Goal: Information Seeking & Learning: Learn about a topic

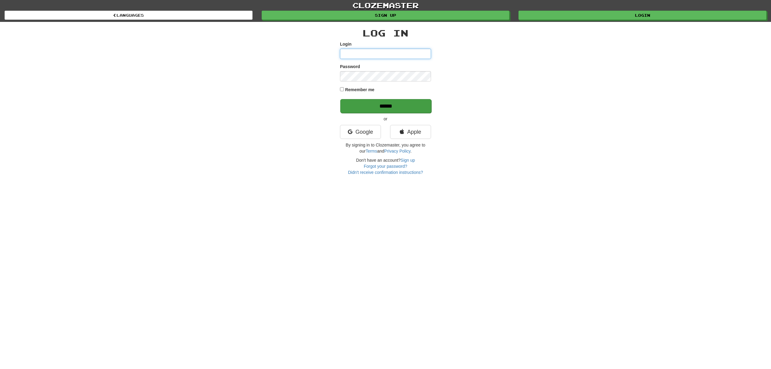
type input "******"
click at [403, 111] on input "******" at bounding box center [385, 106] width 91 height 14
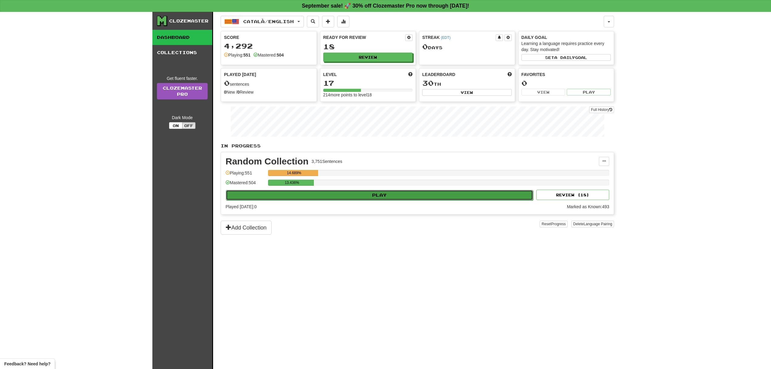
click at [336, 193] on button "Play" at bounding box center [379, 195] width 307 height 10
select select "**"
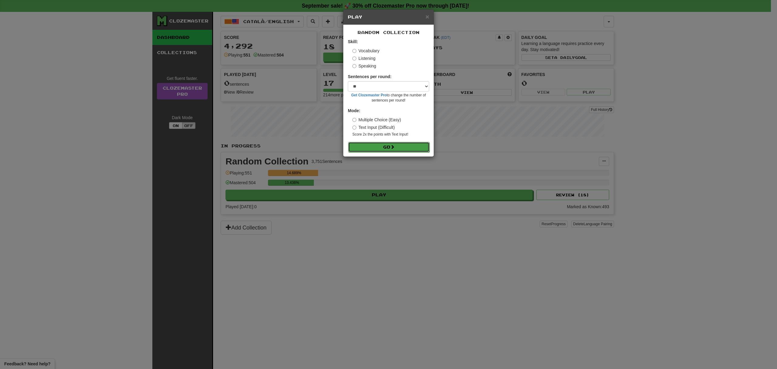
click at [392, 146] on span at bounding box center [392, 147] width 4 height 4
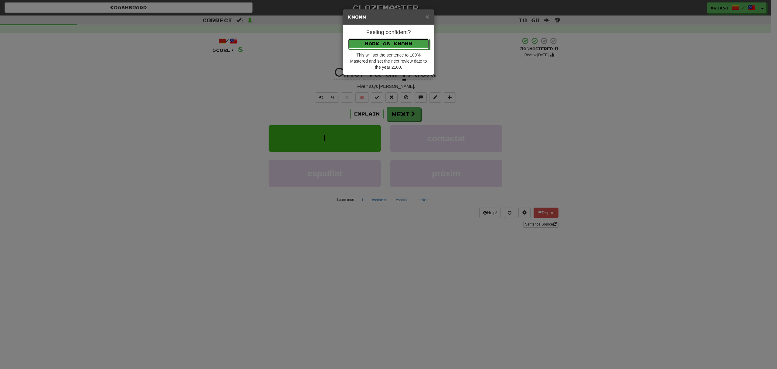
click at [348, 39] on button "Mark as Known" at bounding box center [388, 44] width 81 height 10
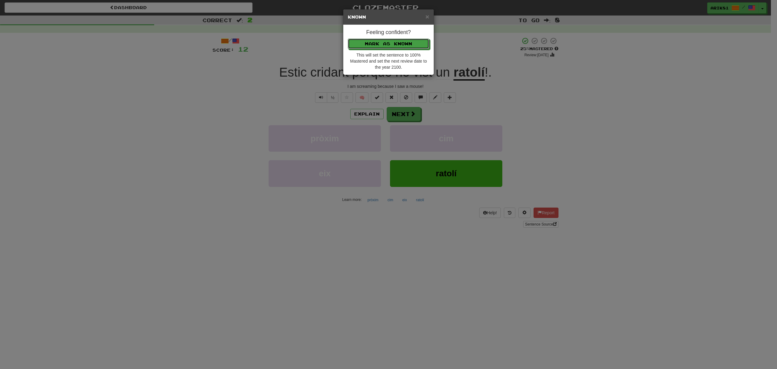
click at [348, 39] on button "Mark as Known" at bounding box center [388, 44] width 81 height 10
click button "Mark as Known" at bounding box center [388, 44] width 81 height 10
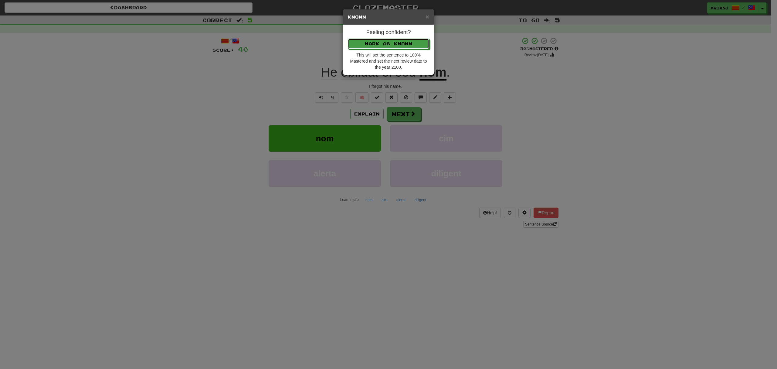
click at [348, 39] on button "Mark as Known" at bounding box center [388, 44] width 81 height 10
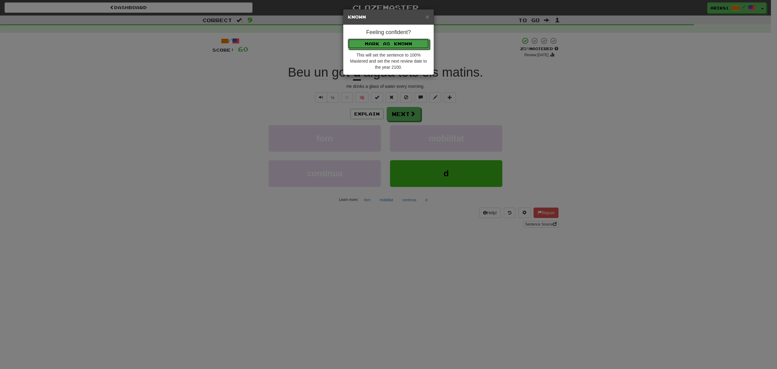
click at [348, 39] on button "Mark as Known" at bounding box center [388, 44] width 81 height 10
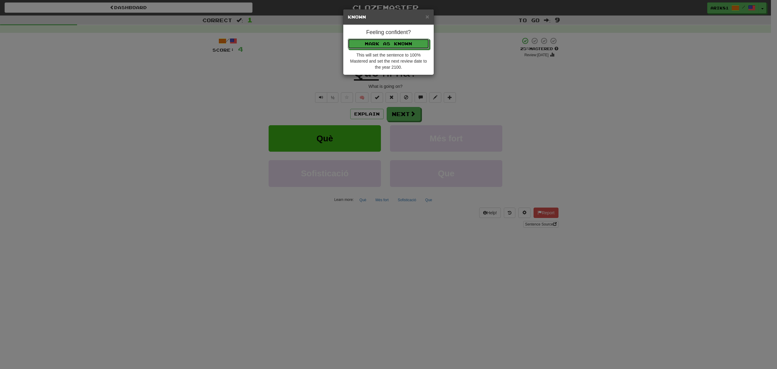
click at [348, 39] on button "Mark as Known" at bounding box center [388, 44] width 81 height 10
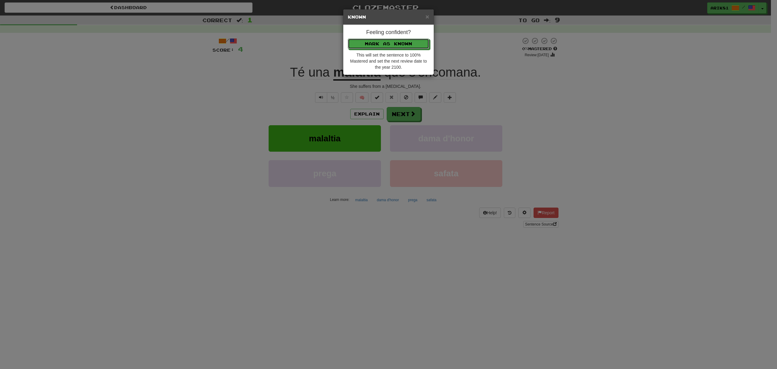
click at [348, 39] on button "Mark as Known" at bounding box center [388, 44] width 81 height 10
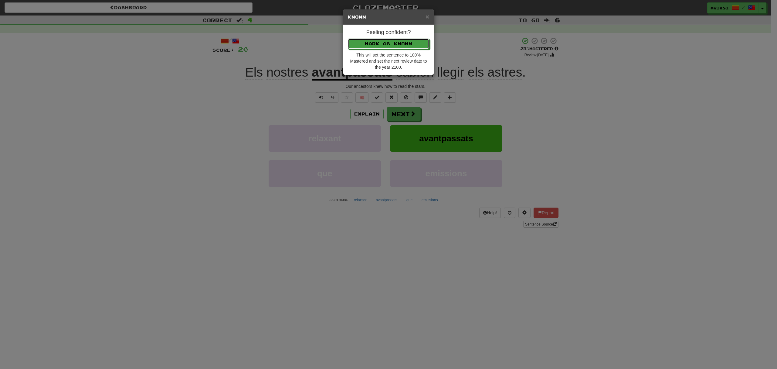
click at [348, 39] on button "Mark as Known" at bounding box center [388, 44] width 81 height 10
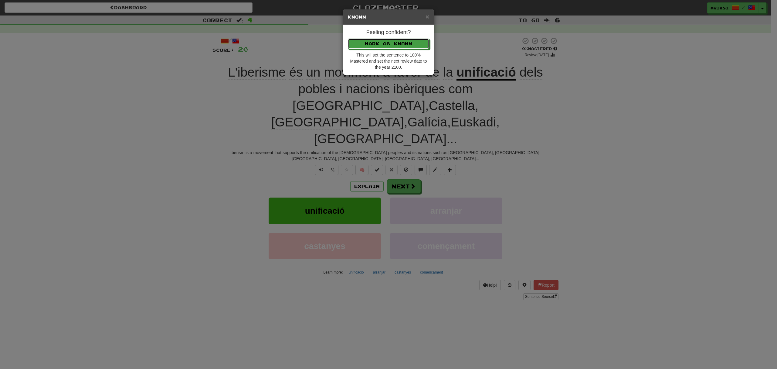
click at [348, 39] on button "Mark as Known" at bounding box center [388, 44] width 81 height 10
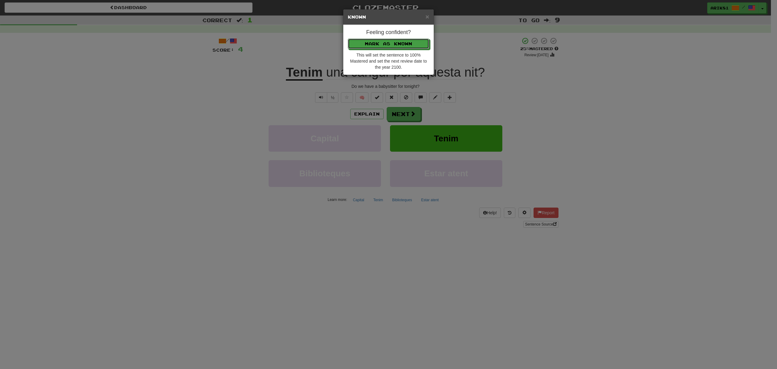
click at [348, 39] on button "Mark as Known" at bounding box center [388, 44] width 81 height 10
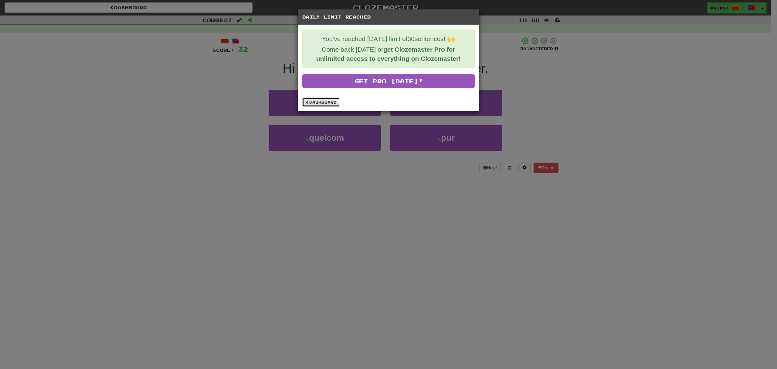
click at [322, 101] on link "Dashboard" at bounding box center [321, 101] width 38 height 9
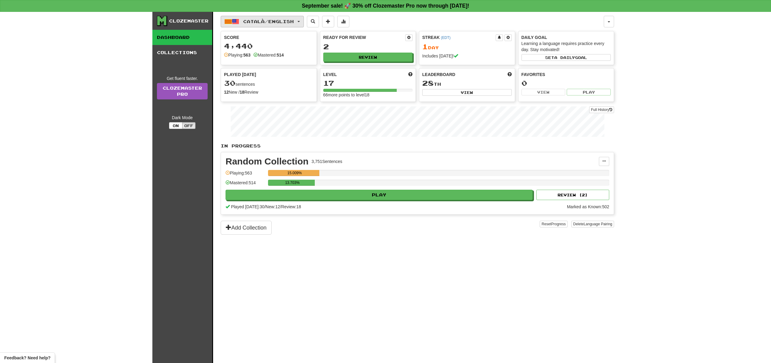
click at [255, 23] on span "Català / English" at bounding box center [268, 21] width 51 height 5
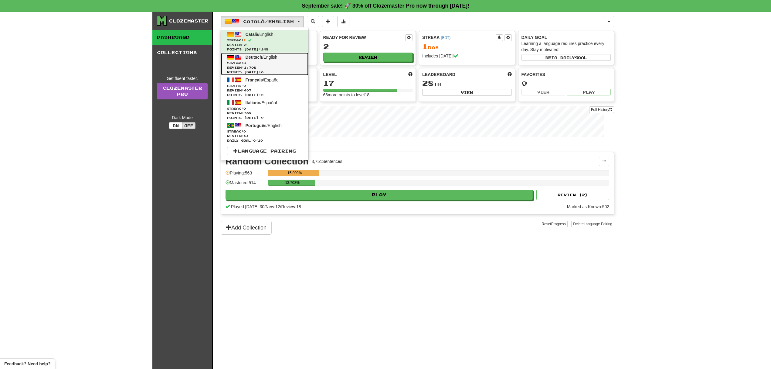
click at [289, 72] on span "Points today: 0" at bounding box center [264, 72] width 75 height 5
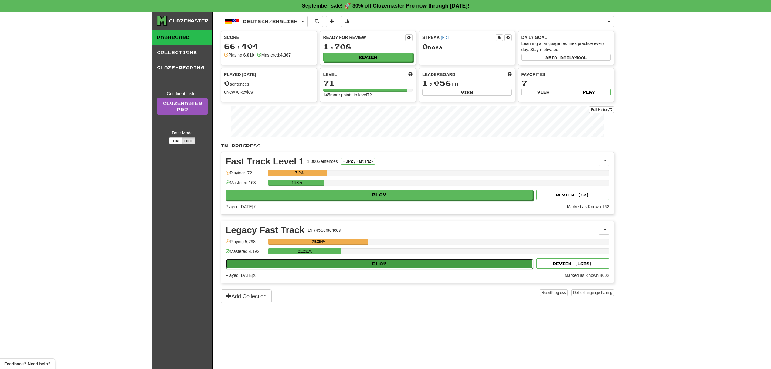
click at [365, 267] on button "Play" at bounding box center [379, 263] width 307 height 10
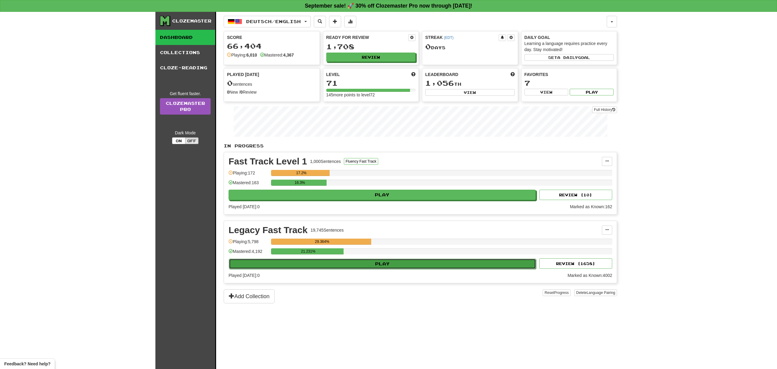
select select "**"
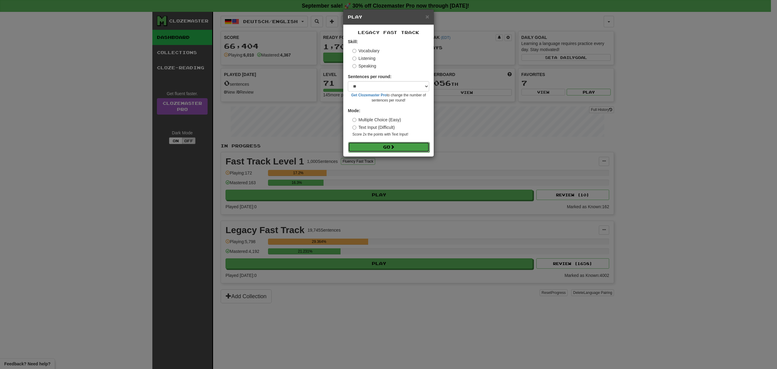
click at [419, 151] on button "Go" at bounding box center [388, 147] width 81 height 10
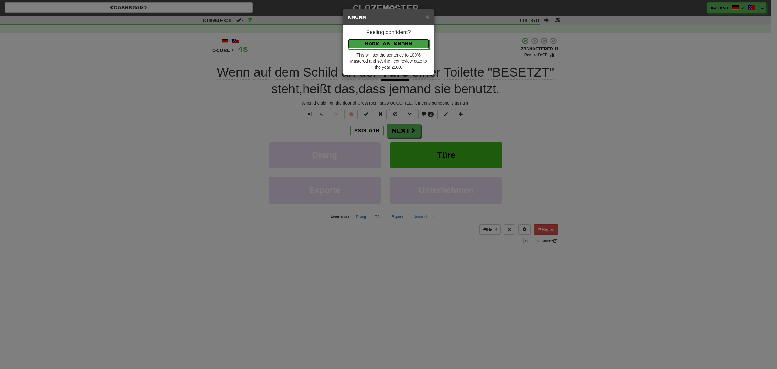
click at [348, 39] on button "Mark as Known" at bounding box center [388, 44] width 81 height 10
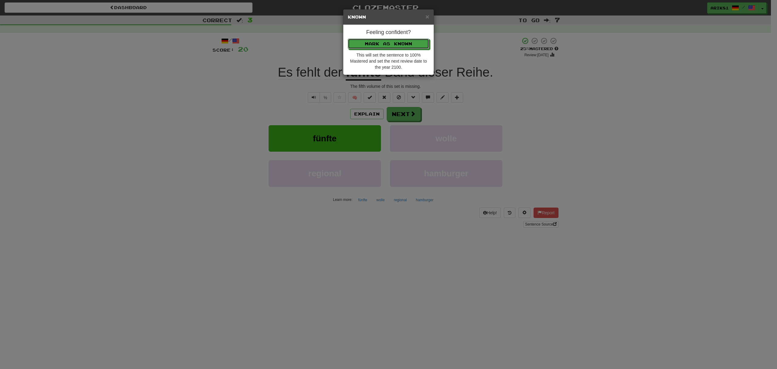
click at [348, 39] on button "Mark as Known" at bounding box center [388, 44] width 81 height 10
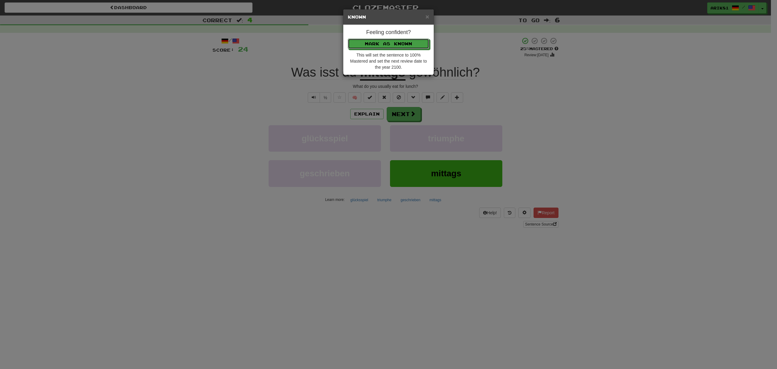
click at [348, 39] on button "Mark as Known" at bounding box center [388, 44] width 81 height 10
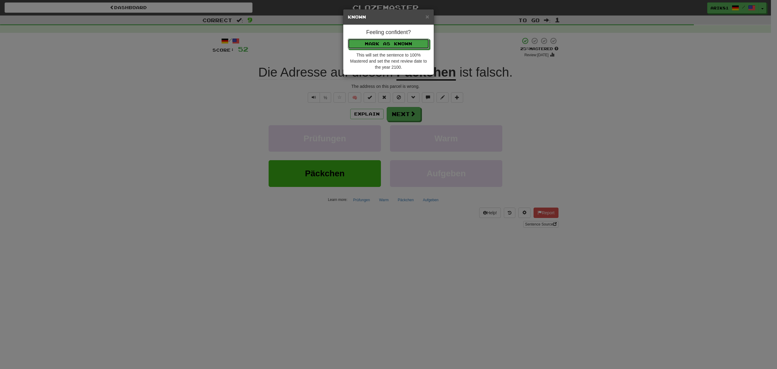
click at [348, 39] on button "Mark as Known" at bounding box center [388, 44] width 81 height 10
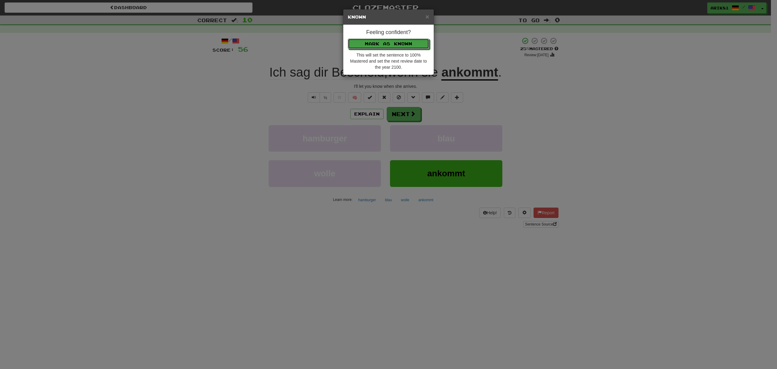
click at [348, 39] on button "Mark as Known" at bounding box center [388, 44] width 81 height 10
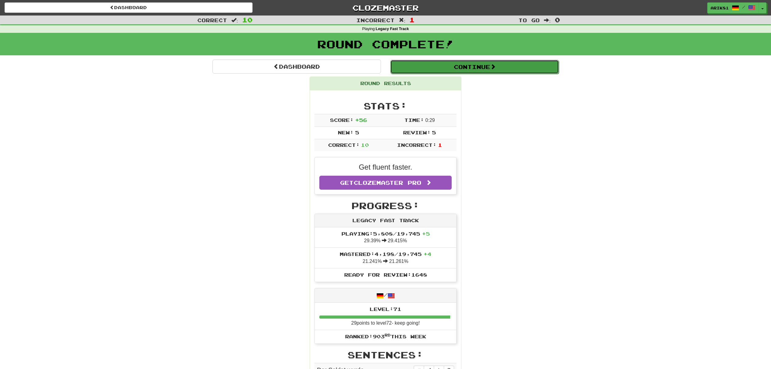
click at [492, 65] on button "Continue" at bounding box center [474, 67] width 169 height 14
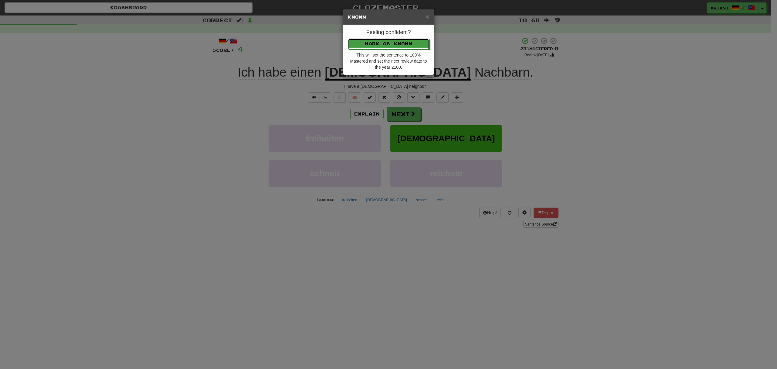
click at [348, 39] on button "Mark as Known" at bounding box center [388, 44] width 81 height 10
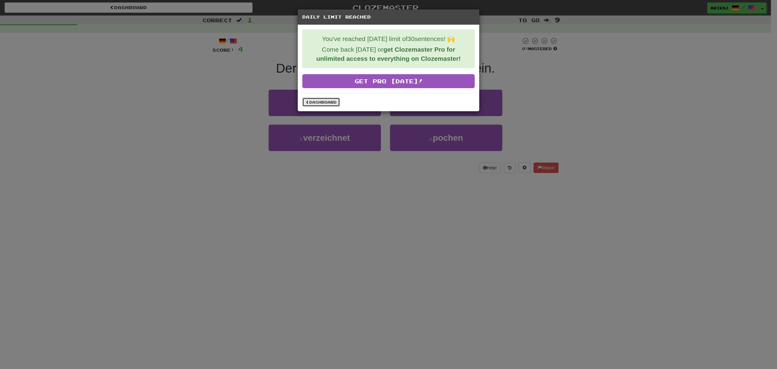
click at [313, 104] on link "Dashboard" at bounding box center [321, 101] width 38 height 9
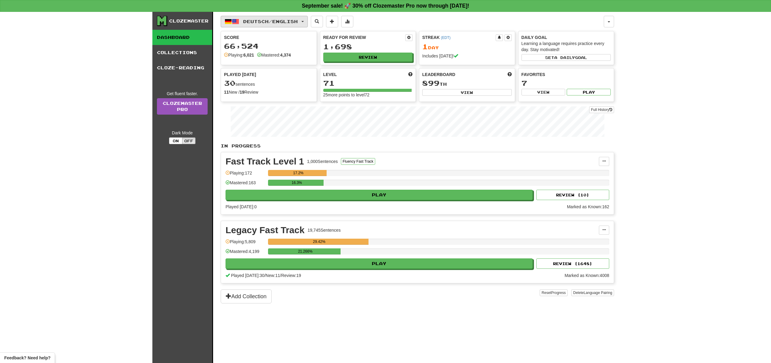
click at [232, 21] on button "Deutsch / English" at bounding box center [264, 22] width 87 height 12
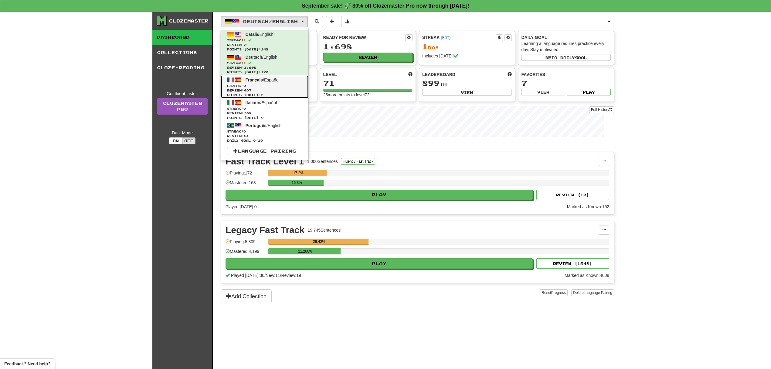
click at [266, 90] on span "Review: 407" at bounding box center [264, 90] width 75 height 5
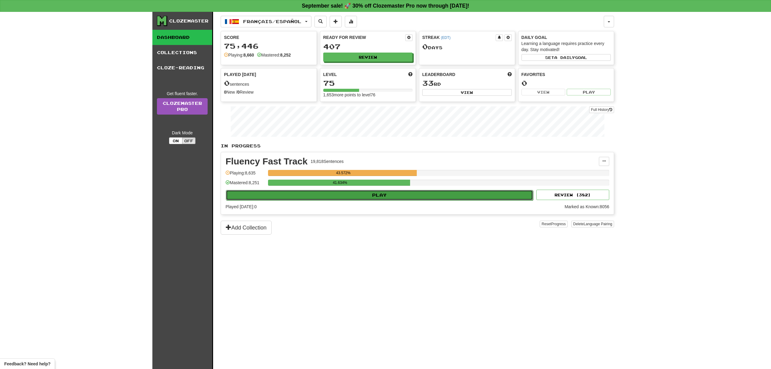
click at [445, 199] on button "Play" at bounding box center [379, 195] width 307 height 10
select select "**"
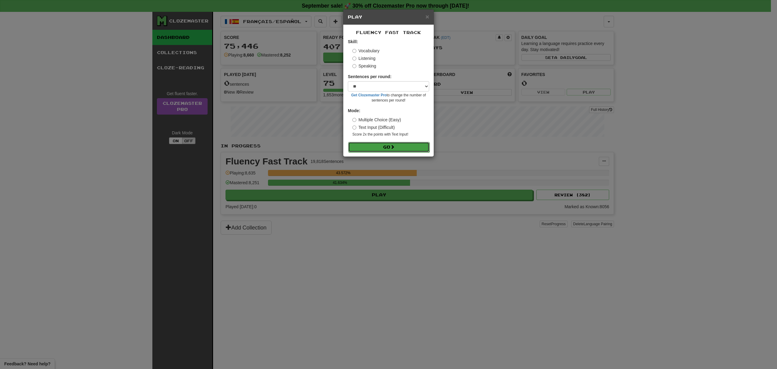
click at [412, 147] on button "Go" at bounding box center [388, 147] width 81 height 10
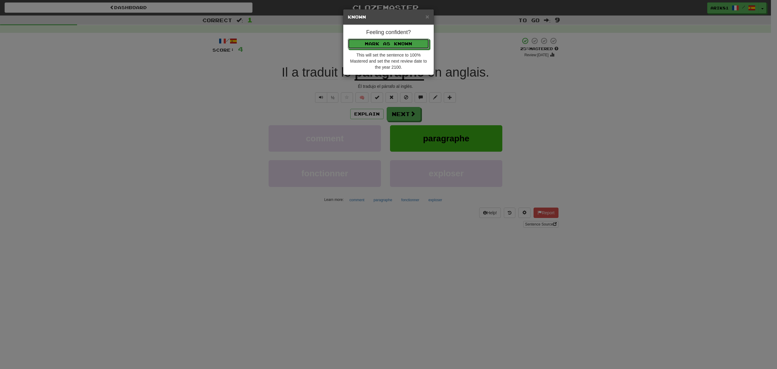
click at [348, 39] on button "Mark as Known" at bounding box center [388, 44] width 81 height 10
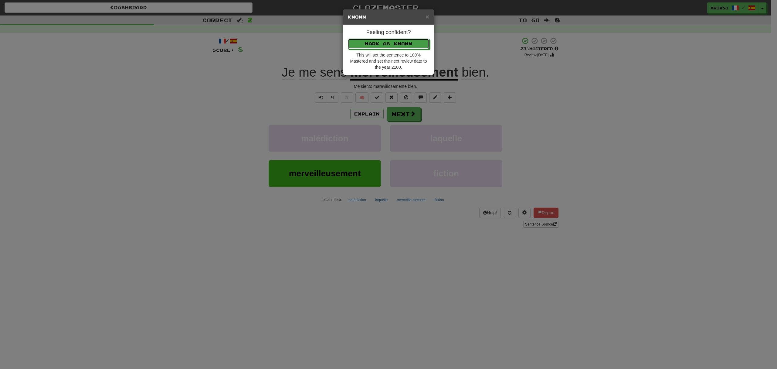
click at [348, 39] on button "Mark as Known" at bounding box center [388, 44] width 81 height 10
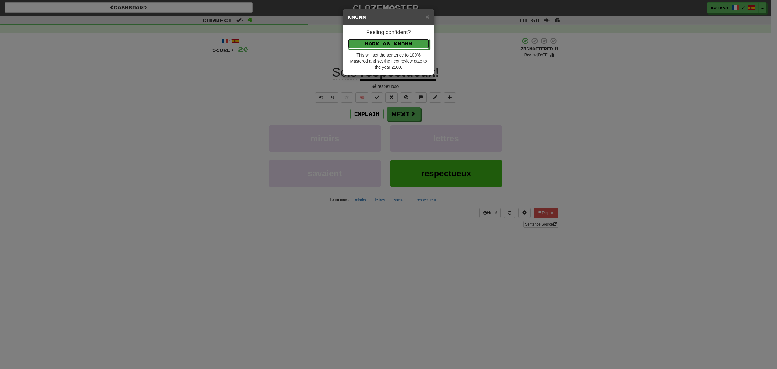
click at [348, 39] on button "Mark as Known" at bounding box center [388, 44] width 81 height 10
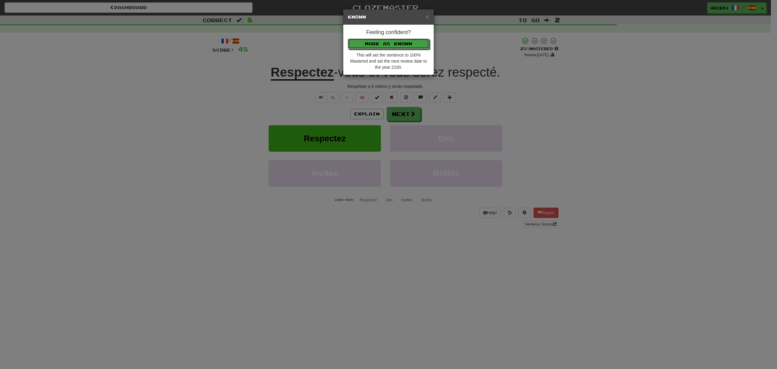
click at [348, 39] on button "Mark as Known" at bounding box center [388, 44] width 81 height 10
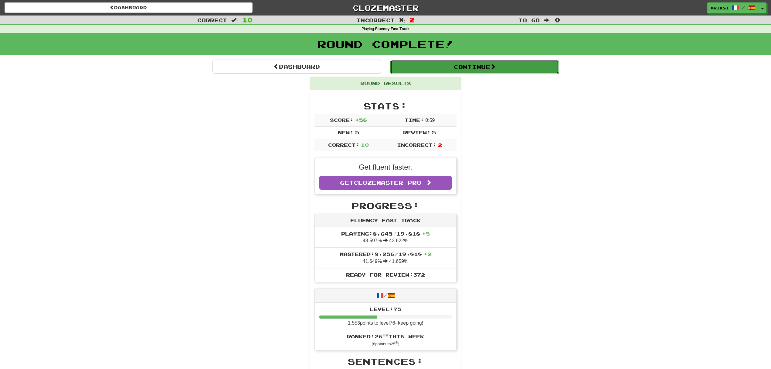
click at [485, 72] on button "Continue" at bounding box center [474, 67] width 169 height 14
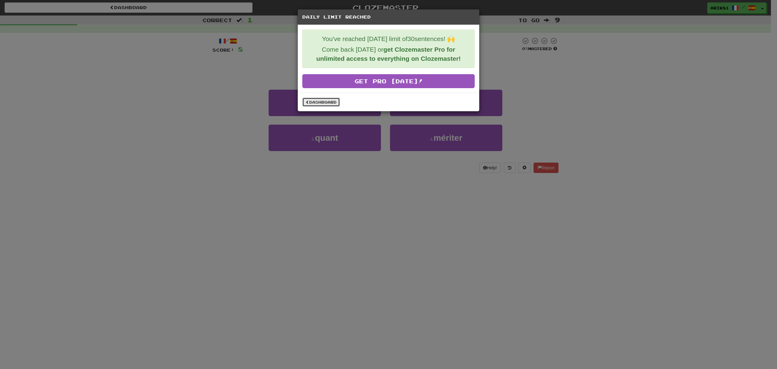
click at [325, 105] on link "Dashboard" at bounding box center [321, 101] width 38 height 9
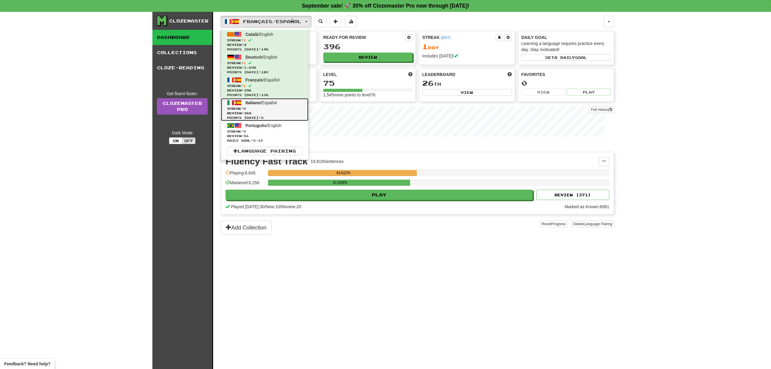
click at [254, 113] on span "Review: 368" at bounding box center [264, 113] width 75 height 5
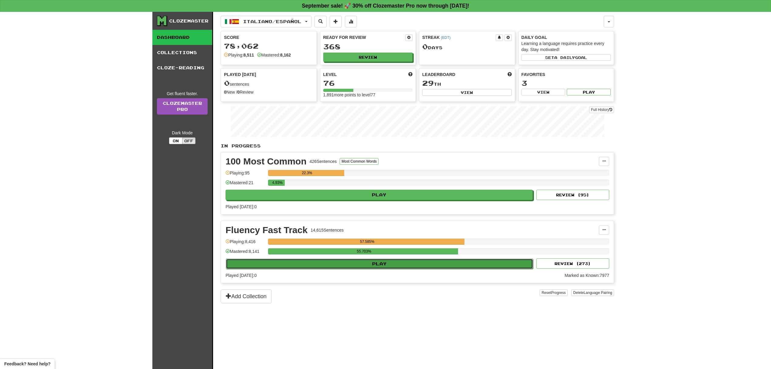
click at [438, 268] on button "Play" at bounding box center [379, 263] width 307 height 10
select select "**"
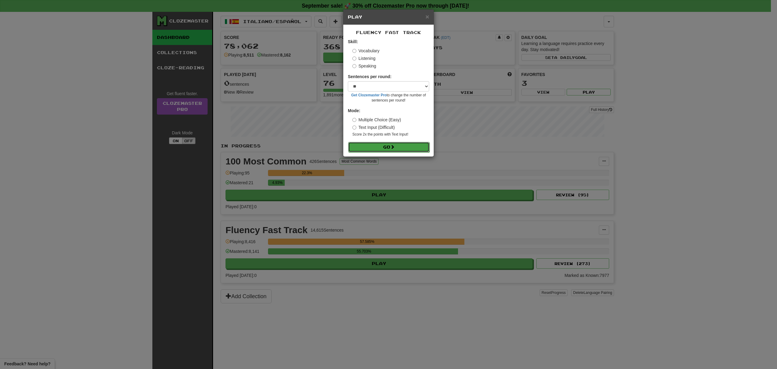
click at [414, 147] on button "Go" at bounding box center [388, 147] width 81 height 10
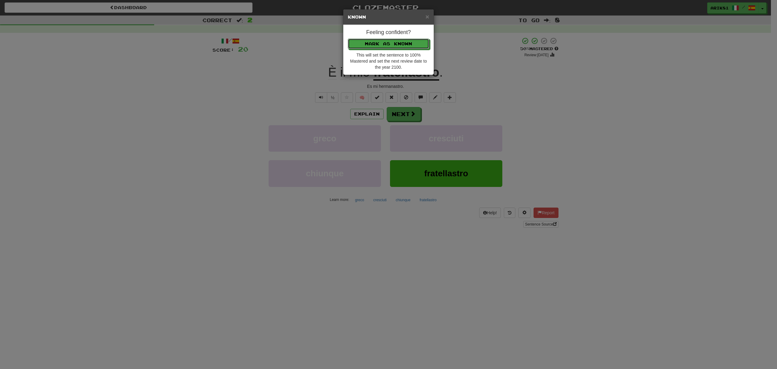
click at [348, 39] on button "Mark as Known" at bounding box center [388, 44] width 81 height 10
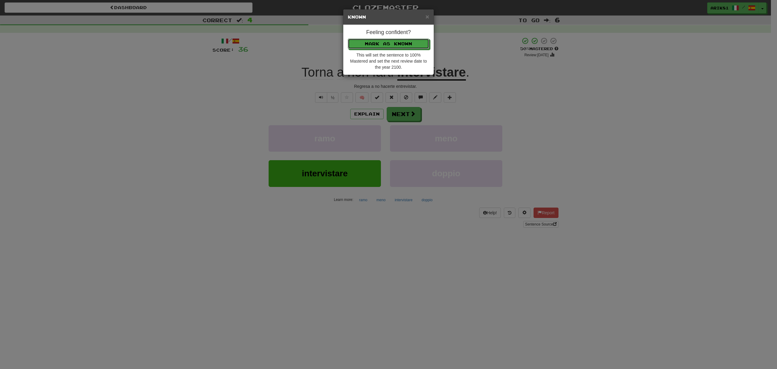
click at [348, 39] on button "Mark as Known" at bounding box center [388, 44] width 81 height 10
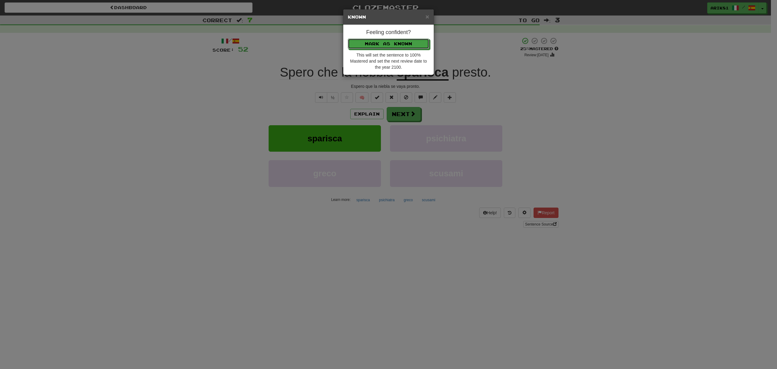
click at [348, 39] on button "Mark as Known" at bounding box center [388, 44] width 81 height 10
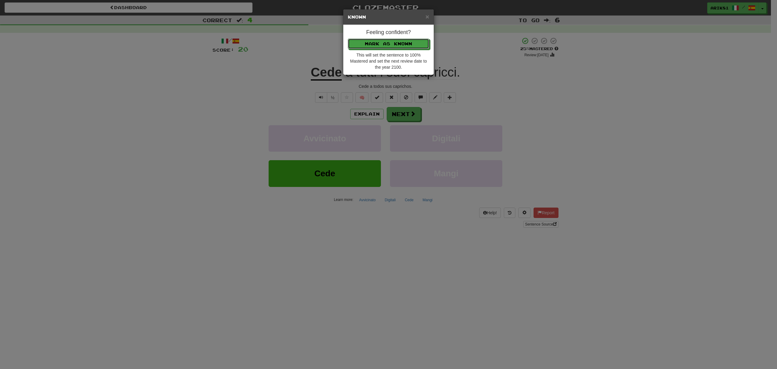
click at [348, 39] on button "Mark as Known" at bounding box center [388, 44] width 81 height 10
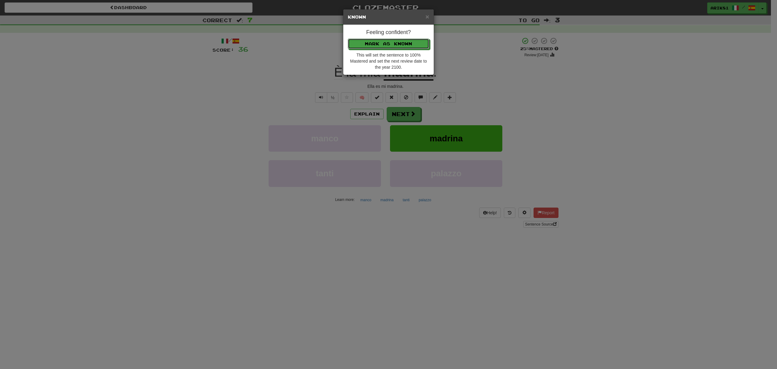
click at [348, 39] on button "Mark as Known" at bounding box center [388, 44] width 81 height 10
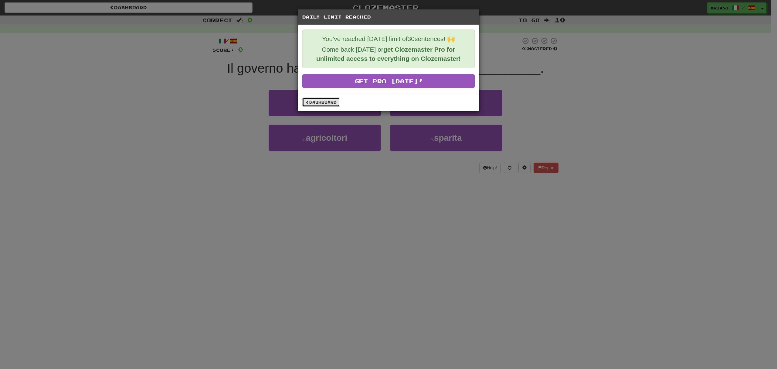
click at [326, 101] on link "Dashboard" at bounding box center [321, 101] width 38 height 9
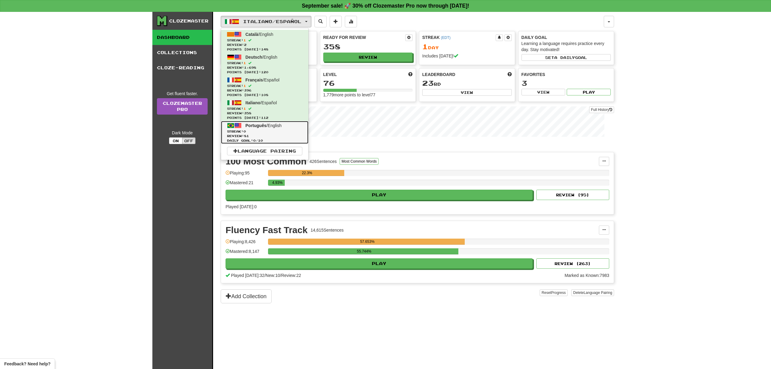
click at [266, 128] on span "Português" at bounding box center [256, 125] width 21 height 5
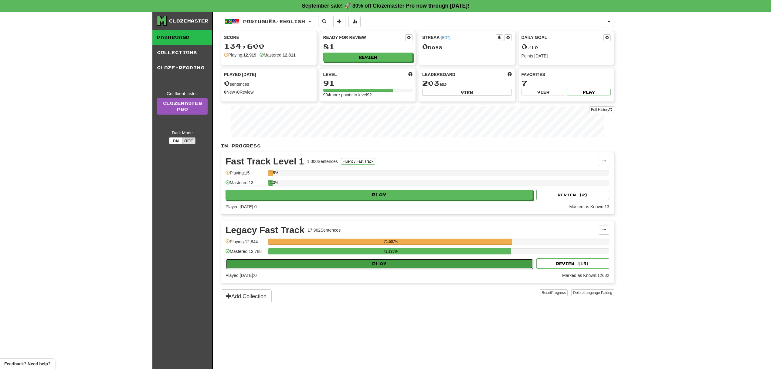
click at [457, 269] on button "Play" at bounding box center [379, 263] width 307 height 10
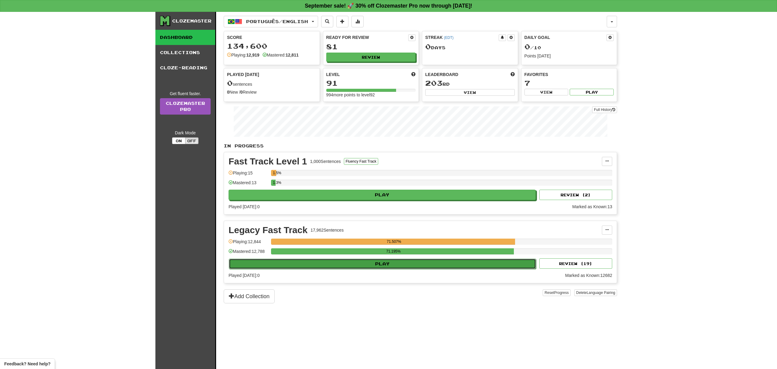
select select "**"
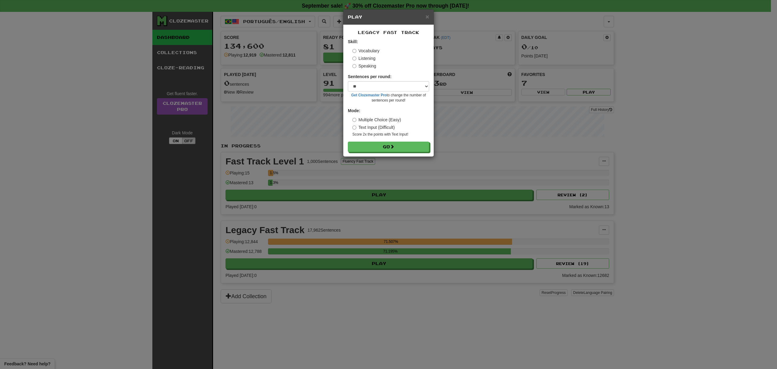
click at [410, 139] on form "Skill: Vocabulary Listening Speaking Sentences per round: * ** ** ** ** ** *** …" at bounding box center [388, 95] width 81 height 113
click at [407, 152] on button "Go" at bounding box center [388, 147] width 81 height 10
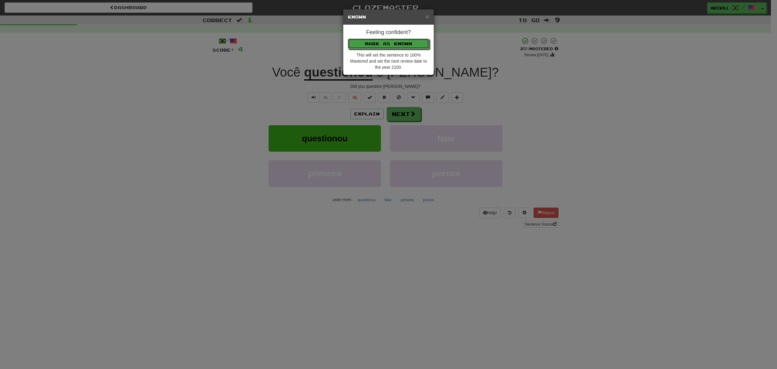
click at [348, 39] on button "Mark as Known" at bounding box center [388, 44] width 81 height 10
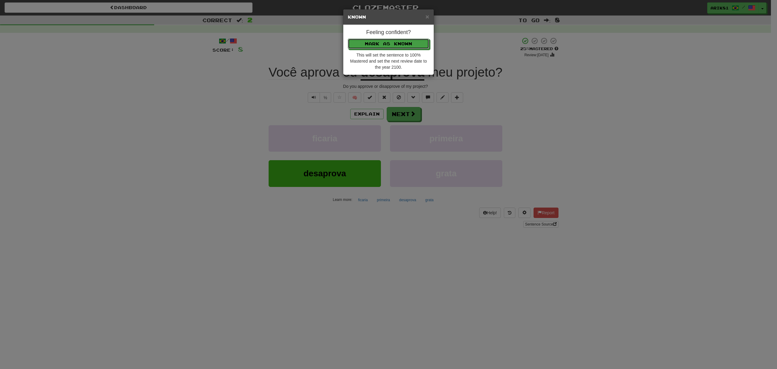
click at [348, 39] on button "Mark as Known" at bounding box center [388, 44] width 81 height 10
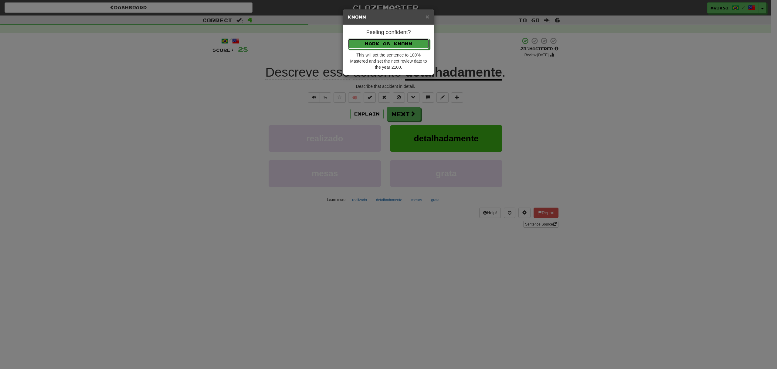
click at [348, 39] on button "Mark as Known" at bounding box center [388, 44] width 81 height 10
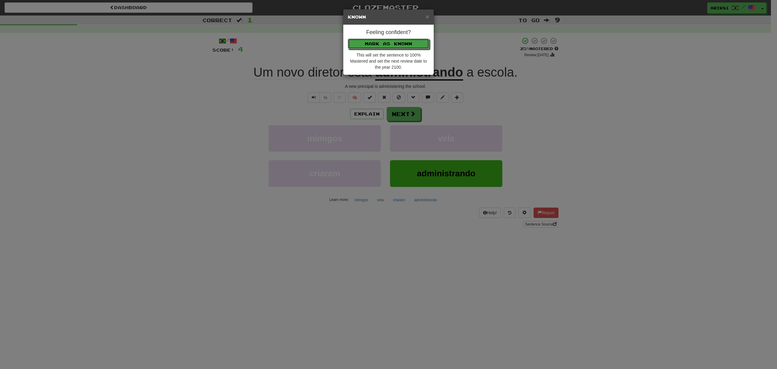
click at [348, 39] on button "Mark as Known" at bounding box center [388, 44] width 81 height 10
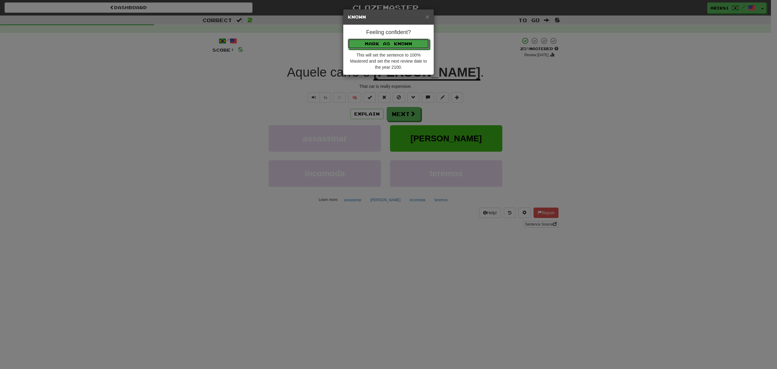
click at [348, 39] on button "Mark as Known" at bounding box center [388, 44] width 81 height 10
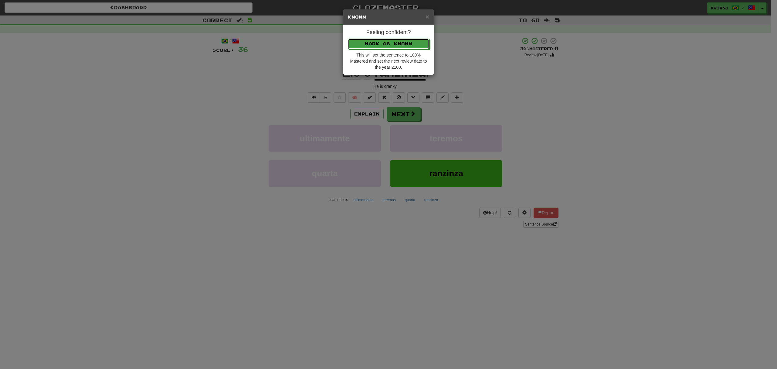
click at [348, 39] on button "Mark as Known" at bounding box center [388, 44] width 81 height 10
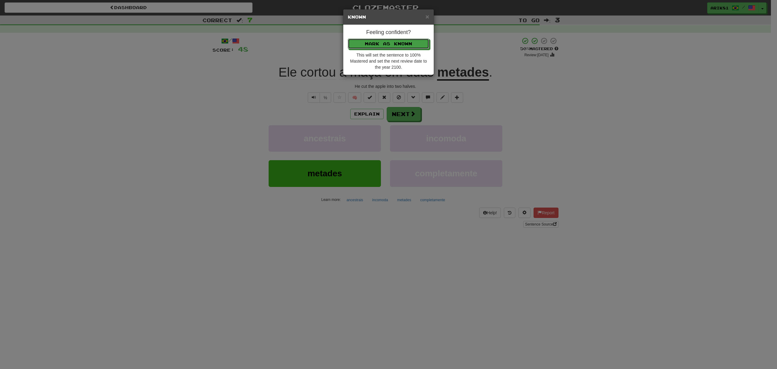
click at [348, 39] on button "Mark as Known" at bounding box center [388, 44] width 81 height 10
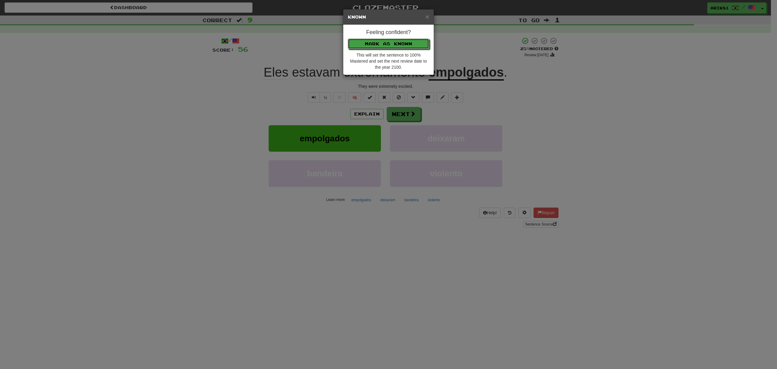
click at [348, 39] on button "Mark as Known" at bounding box center [388, 44] width 81 height 10
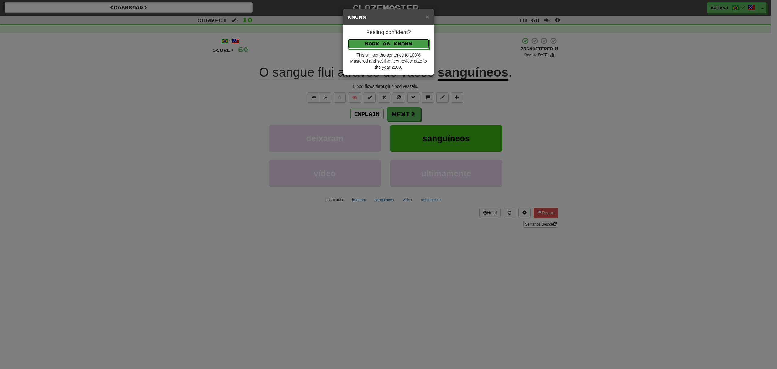
click at [348, 39] on button "Mark as Known" at bounding box center [388, 44] width 81 height 10
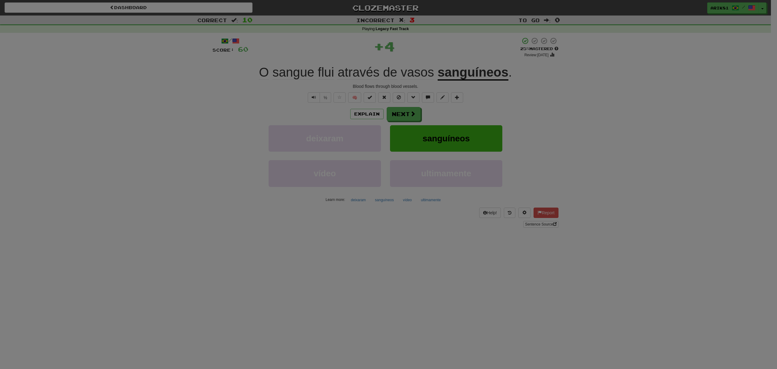
click button "Mark as Known" at bounding box center [388, 27] width 81 height 10
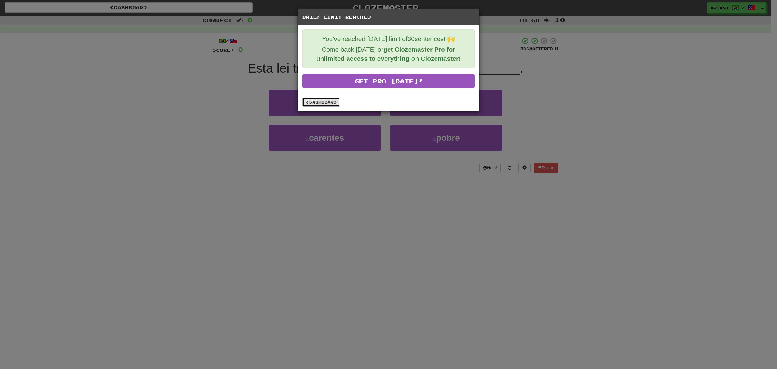
click at [312, 101] on link "Dashboard" at bounding box center [321, 101] width 38 height 9
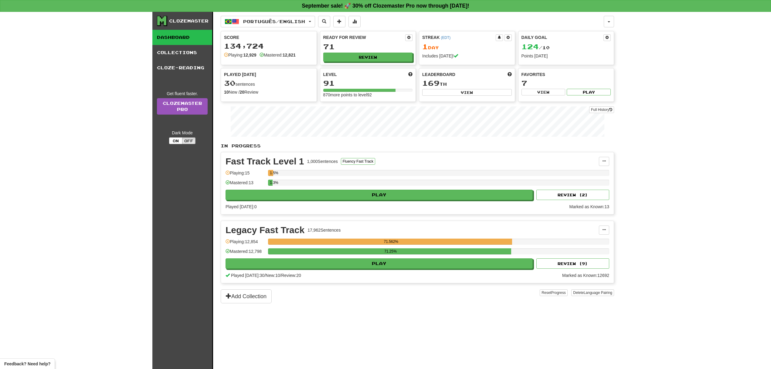
click at [602, 21] on div "Português / English Català / English Streak: 1 Review: 2 Points [DATE]: 148 Deu…" at bounding box center [412, 22] width 383 height 12
click at [615, 24] on div "Clozemaster Dashboard Collections Cloze-Reading Get fluent faster. Clozemaster …" at bounding box center [385, 190] width 466 height 357
click at [608, 19] on button "button" at bounding box center [609, 22] width 10 height 12
click at [591, 100] on link "Logout" at bounding box center [582, 101] width 64 height 8
